Goal: Task Accomplishment & Management: Manage account settings

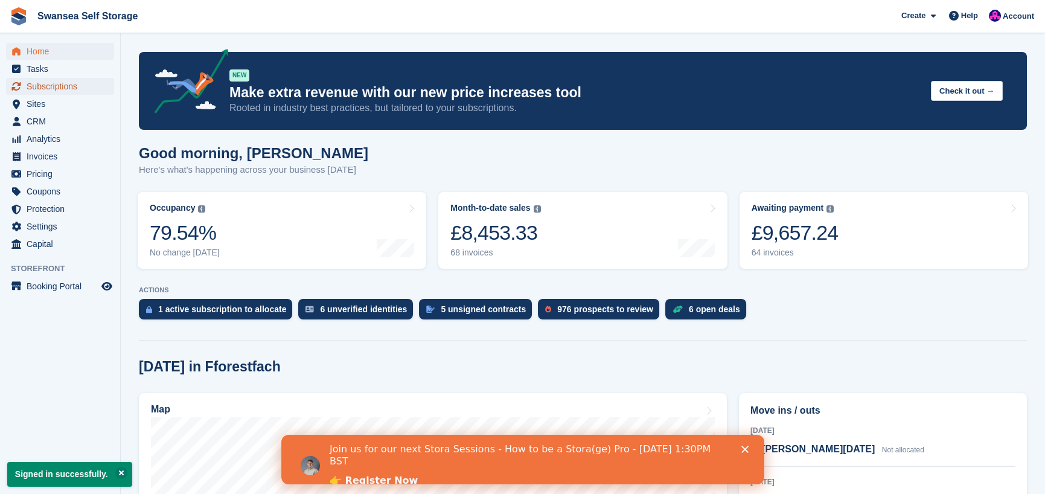
click at [63, 84] on span "Subscriptions" at bounding box center [63, 86] width 72 height 17
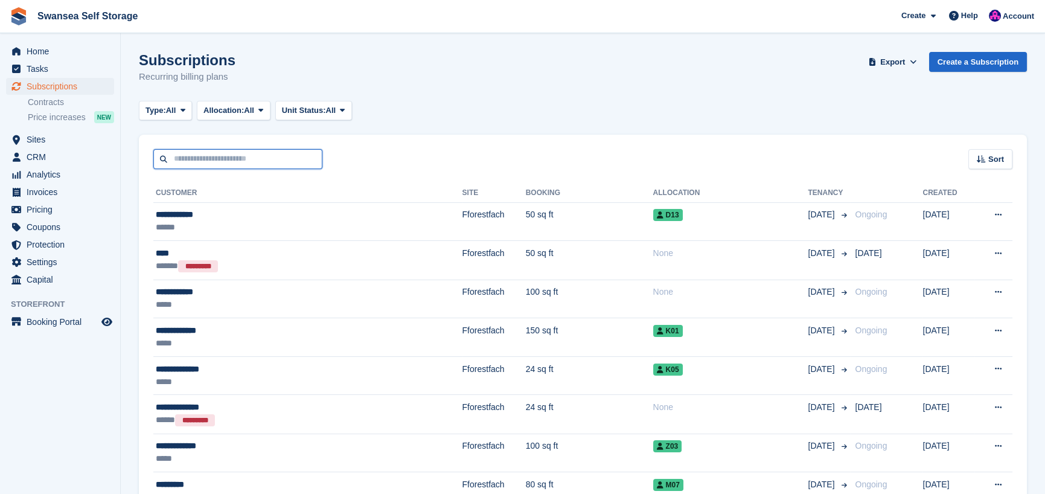
click at [218, 162] on input "text" at bounding box center [237, 159] width 169 height 20
type input "*****"
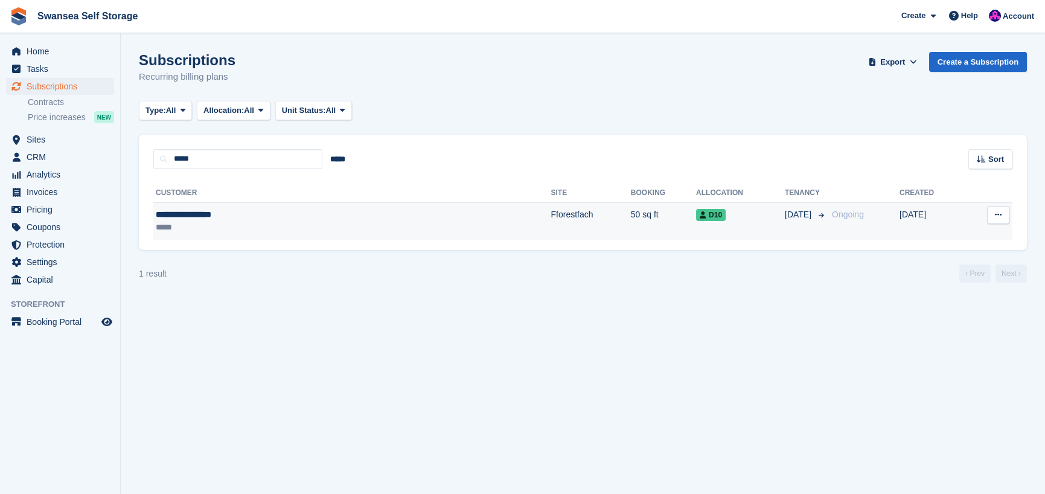
click at [307, 213] on div "**********" at bounding box center [260, 214] width 208 height 13
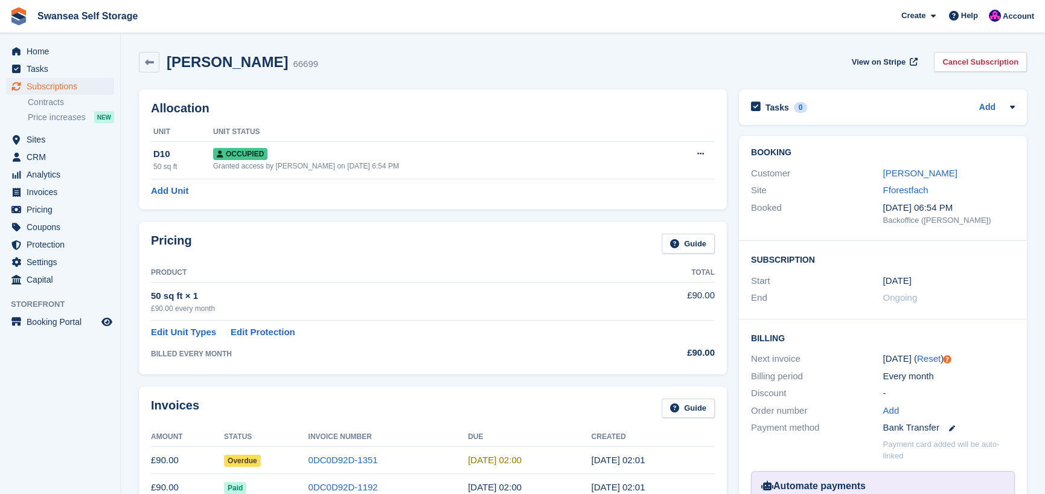
scroll to position [60, 0]
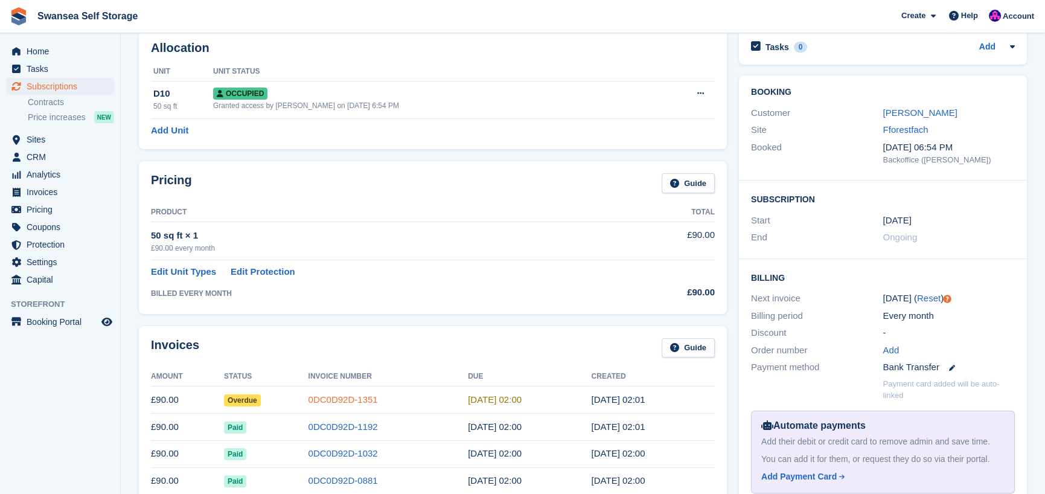
click at [328, 400] on link "0DC0D92D-1351" at bounding box center [342, 399] width 69 height 10
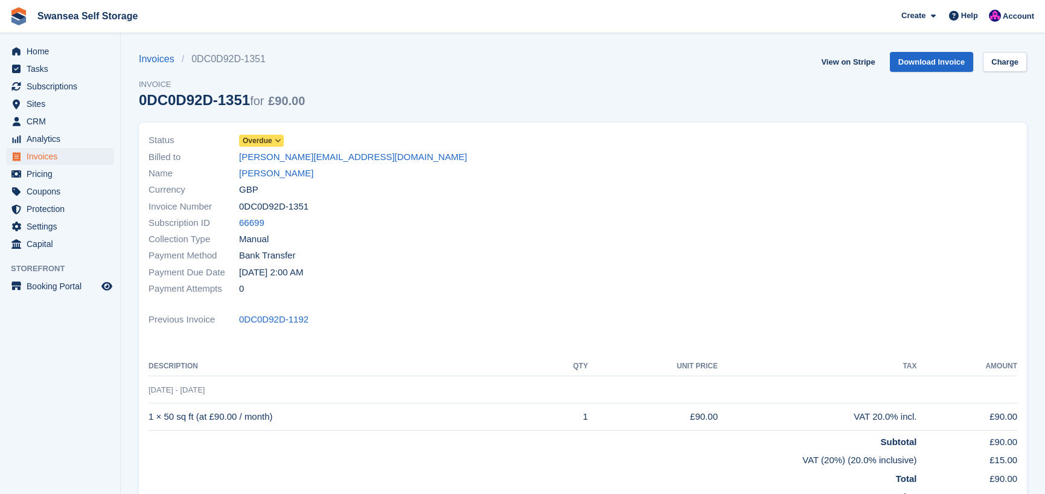
click at [258, 141] on span "Overdue" at bounding box center [258, 140] width 30 height 11
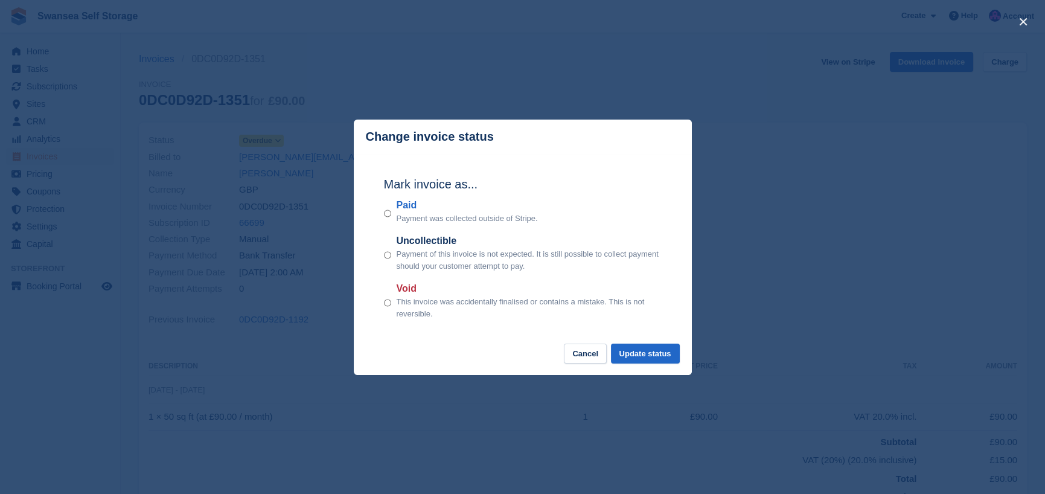
click at [383, 214] on div "Mark invoice as... Paid Payment was collected outside of Stripe. Uncollectible …" at bounding box center [523, 249] width 302 height 190
click at [392, 217] on div "Paid Payment was collected outside of Stripe." at bounding box center [523, 211] width 278 height 27
click at [644, 357] on button "Update status" at bounding box center [645, 353] width 69 height 20
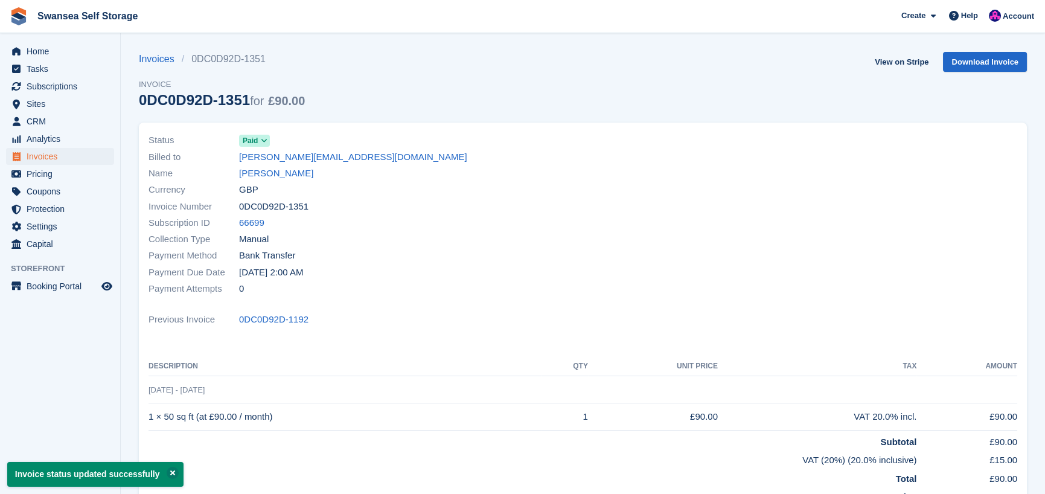
drag, startPoint x: 544, startPoint y: 365, endPoint x: 252, endPoint y: 12, distance: 457.8
click at [541, 363] on th "Description" at bounding box center [344, 366] width 392 height 19
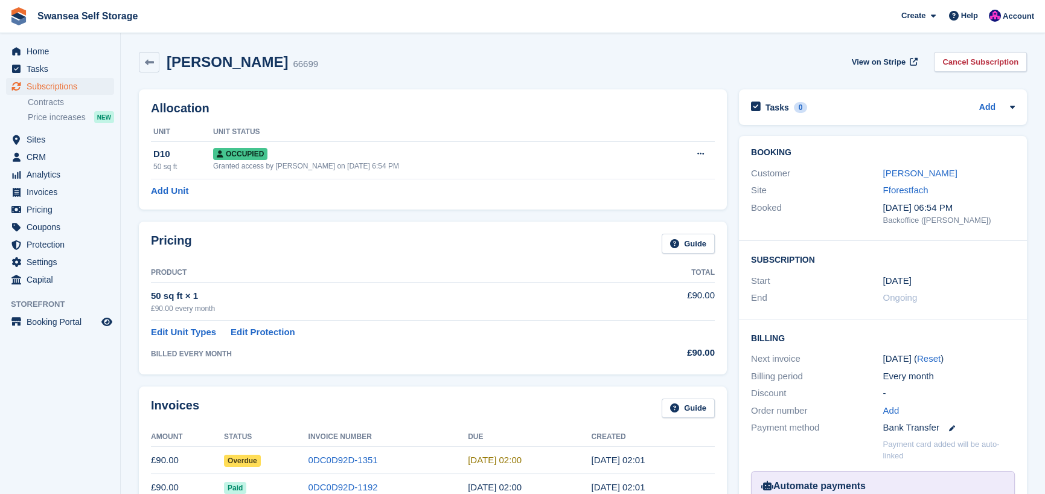
scroll to position [60, 0]
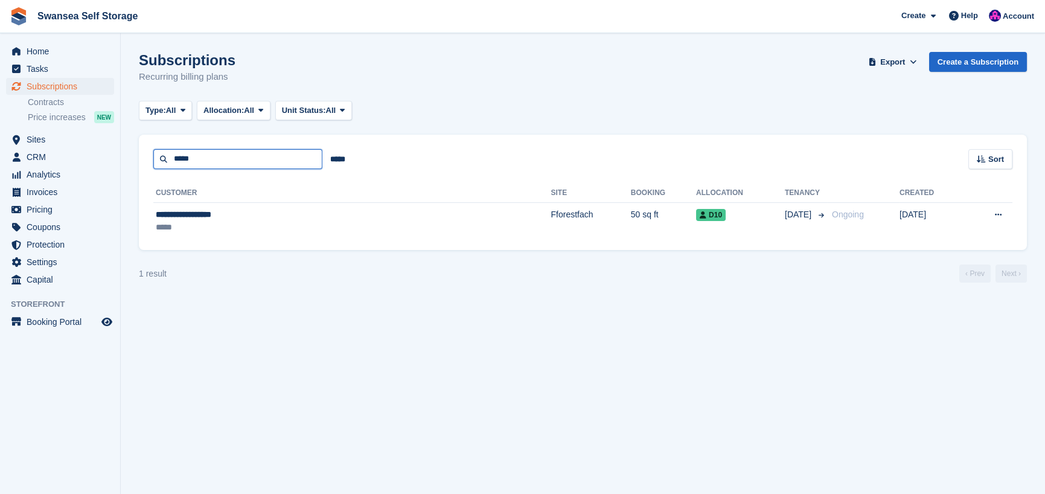
drag, startPoint x: 217, startPoint y: 160, endPoint x: -45, endPoint y: 174, distance: 262.4
click at [0, 174] on html "Swansea Self Storage Create Subscription Invoice Contact Deal Discount Page Hel…" at bounding box center [522, 247] width 1045 height 494
type input "***"
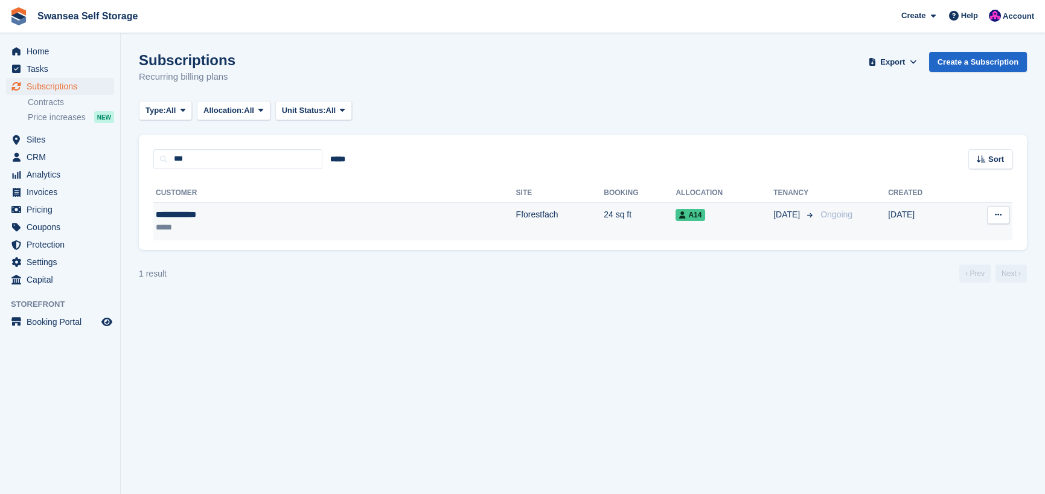
click at [293, 218] on div "**********" at bounding box center [242, 214] width 172 height 13
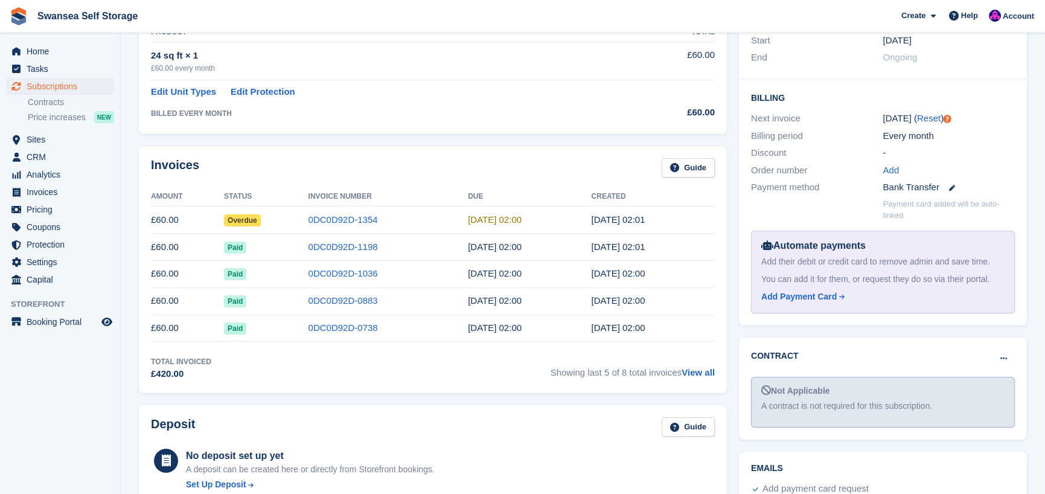
scroll to position [241, 0]
click at [332, 219] on link "0DC0D92D-1354" at bounding box center [342, 218] width 69 height 10
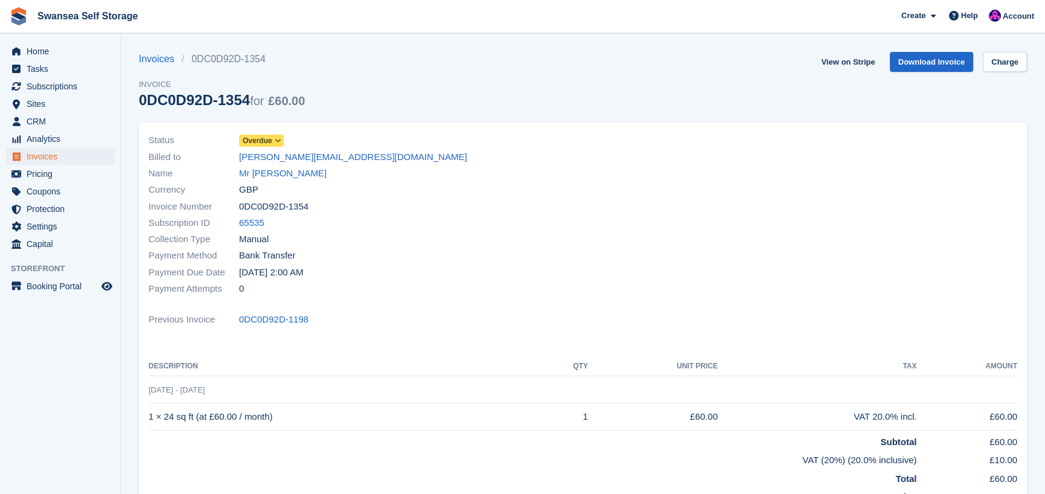
click at [261, 141] on span "Overdue" at bounding box center [258, 140] width 30 height 11
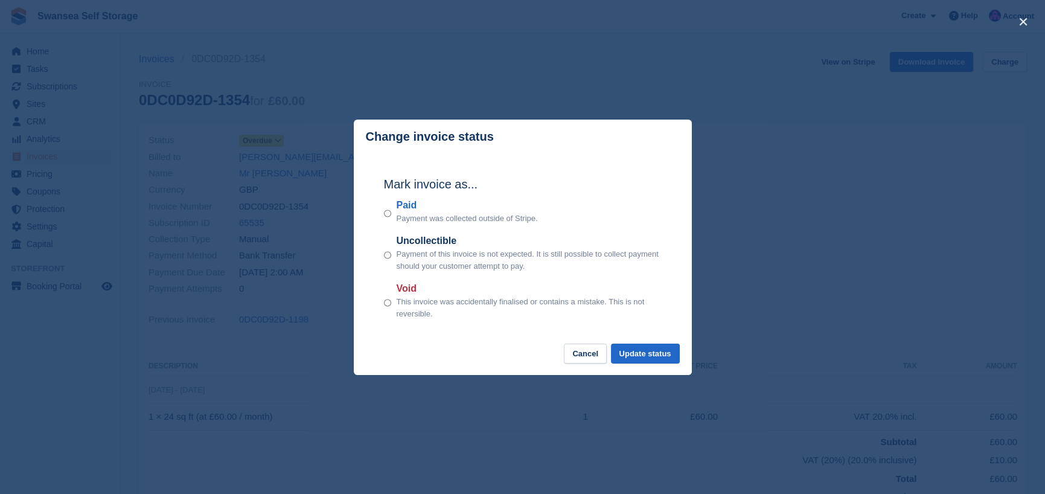
click at [405, 222] on p "Payment was collected outside of Stripe." at bounding box center [466, 218] width 141 height 12
click at [636, 352] on button "Update status" at bounding box center [645, 353] width 69 height 20
